Goal: Navigation & Orientation: Find specific page/section

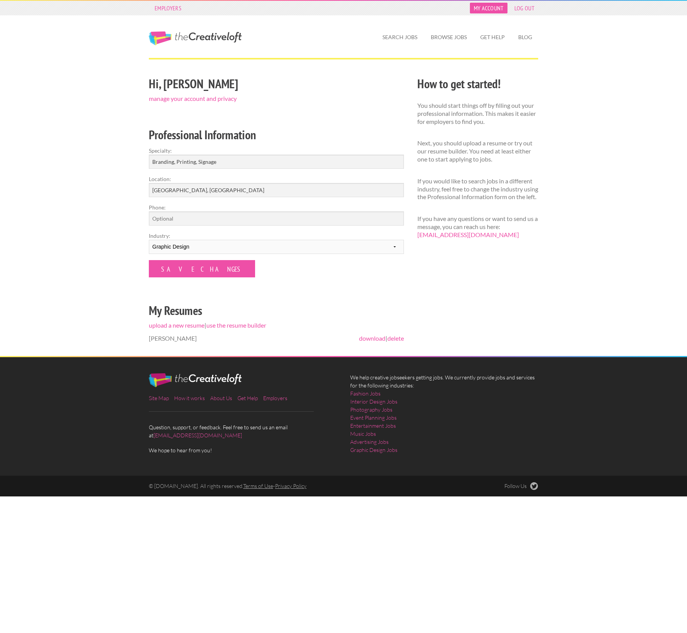
click at [492, 7] on link "My Account" at bounding box center [489, 8] width 38 height 11
click at [175, 275] on input "Save Changes" at bounding box center [202, 268] width 106 height 17
click at [179, 267] on input "Save Changes" at bounding box center [202, 268] width 106 height 17
click at [483, 7] on link "My Account" at bounding box center [489, 8] width 38 height 11
click at [400, 36] on link "Search Jobs" at bounding box center [399, 37] width 47 height 18
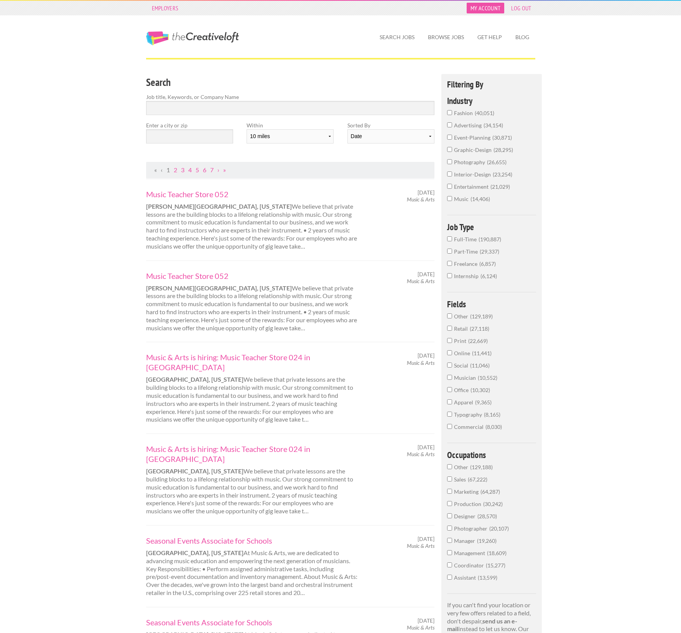
click at [485, 7] on link "My Account" at bounding box center [486, 8] width 38 height 11
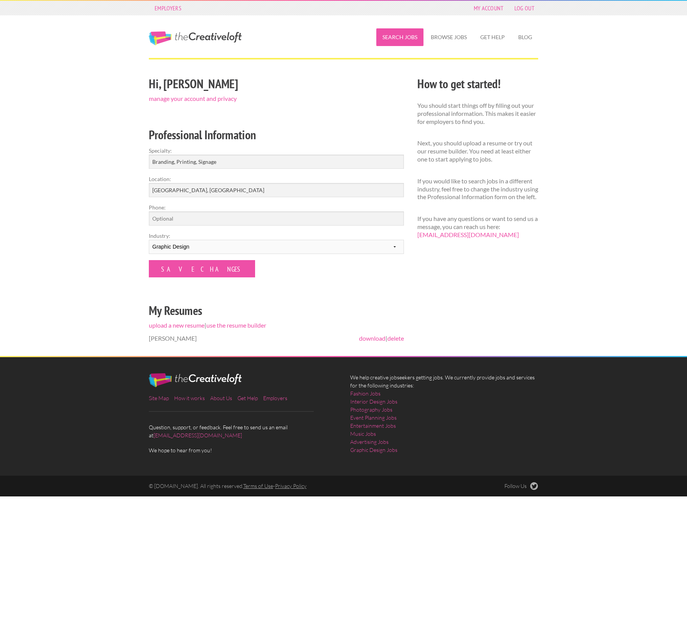
click at [396, 36] on link "Search Jobs" at bounding box center [399, 37] width 47 height 18
